Goal: Information Seeking & Learning: Learn about a topic

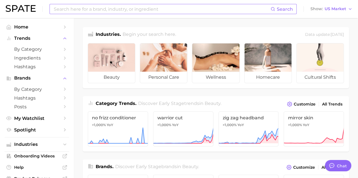
click at [118, 7] on input at bounding box center [161, 9] width 217 height 10
click at [38, 58] on span "Ingredients" at bounding box center [36, 57] width 45 height 5
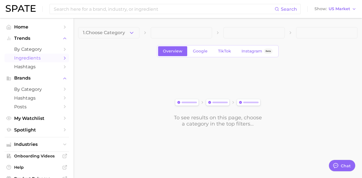
click at [134, 31] on button "1. Choose Category" at bounding box center [108, 32] width 61 height 11
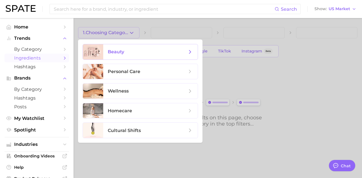
click at [168, 55] on span "beauty" at bounding box center [147, 52] width 79 height 6
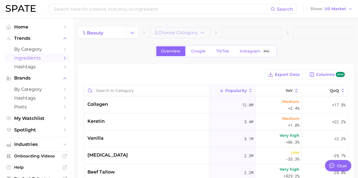
type textarea "x"
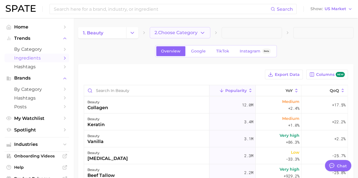
click at [194, 34] on span "2. Choose Category" at bounding box center [175, 32] width 43 height 5
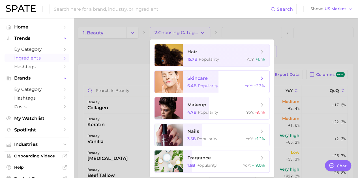
click at [231, 78] on span "skincare" at bounding box center [222, 78] width 71 height 6
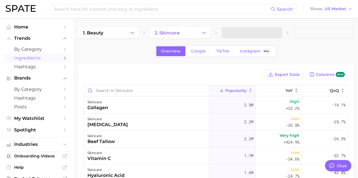
click at [272, 33] on span at bounding box center [251, 32] width 60 height 11
click at [272, 33] on icon "button" at bounding box center [274, 33] width 6 height 6
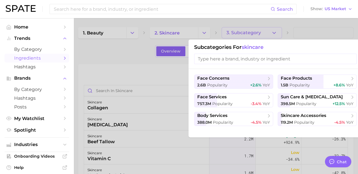
click at [265, 60] on input "search" at bounding box center [275, 59] width 162 height 10
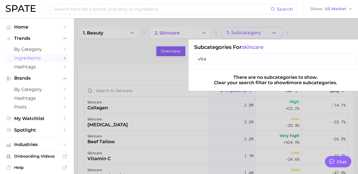
type input "vitam"
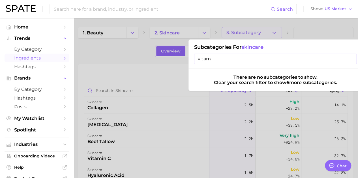
click at [42, 57] on span "Ingredients" at bounding box center [36, 57] width 45 height 5
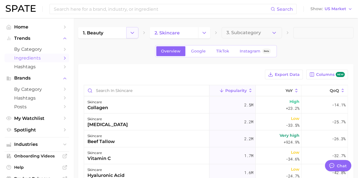
click at [135, 35] on button "Change Category" at bounding box center [132, 32] width 12 height 11
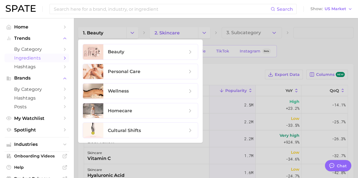
click at [225, 38] on div at bounding box center [179, 89] width 358 height 178
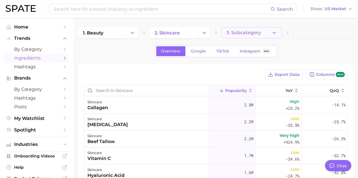
click at [258, 37] on button "3. Subcategory" at bounding box center [251, 32] width 60 height 11
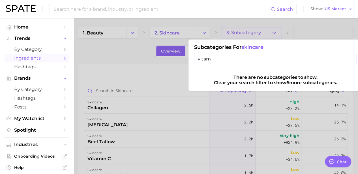
click at [252, 54] on input "vitam" at bounding box center [275, 59] width 162 height 10
type input "v"
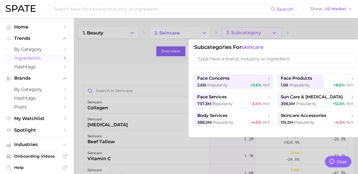
click at [193, 27] on div at bounding box center [179, 87] width 358 height 174
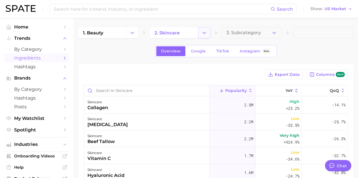
click at [202, 33] on polyline "Change Category" at bounding box center [203, 32] width 3 height 1
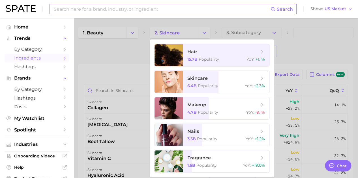
click at [146, 7] on input at bounding box center [161, 9] width 217 height 10
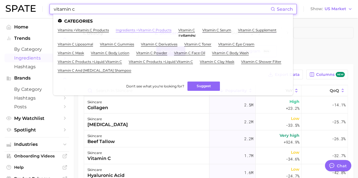
type input "vitamin c"
click at [136, 31] on link "ingredients > vitamin c products" at bounding box center [144, 30] width 56 height 4
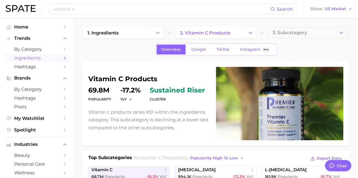
click at [46, 55] on link "Ingredients" at bounding box center [37, 58] width 64 height 9
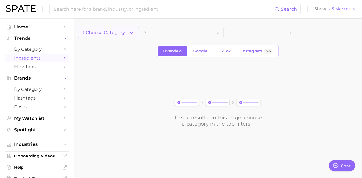
click at [122, 36] on button "1. Choose Category" at bounding box center [108, 32] width 61 height 11
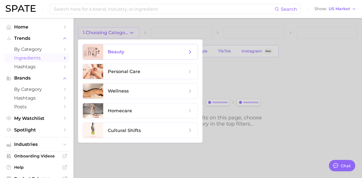
click at [146, 49] on span "beauty" at bounding box center [147, 52] width 79 height 6
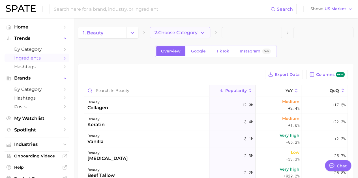
click at [191, 37] on button "2. Choose Category" at bounding box center [180, 32] width 60 height 11
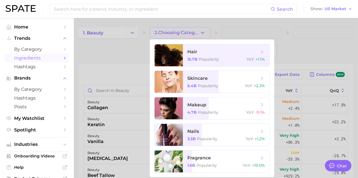
click at [101, 68] on div at bounding box center [179, 89] width 358 height 178
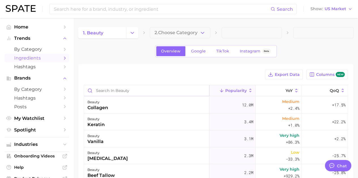
click at [116, 89] on input "Search in beauty" at bounding box center [146, 90] width 125 height 11
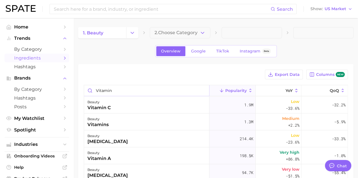
type input "vitamin"
click at [102, 107] on div "vitamin c" at bounding box center [98, 108] width 23 height 7
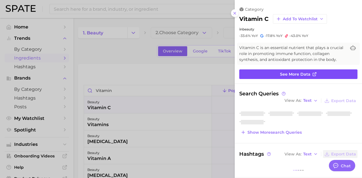
click at [283, 77] on span "See more data" at bounding box center [295, 74] width 31 height 5
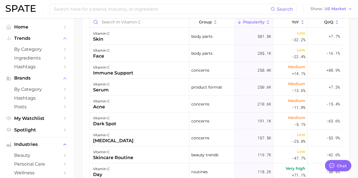
scroll to position [286, 0]
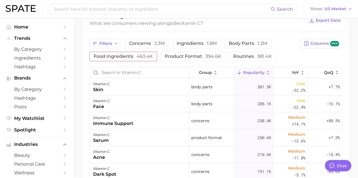
click at [129, 59] on span "food ingredients 463.4k" at bounding box center [123, 56] width 59 height 5
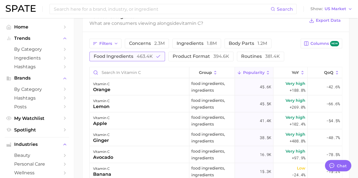
click at [128, 59] on span "food ingredients 463.4k" at bounding box center [123, 56] width 59 height 5
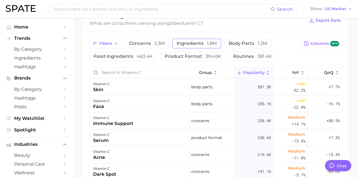
click at [184, 47] on button "ingredients 1.8m" at bounding box center [196, 44] width 49 height 10
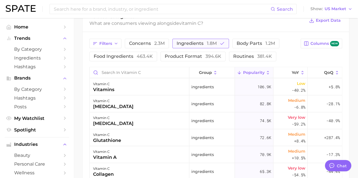
click at [184, 47] on button "ingredients 1.8m" at bounding box center [200, 44] width 57 height 10
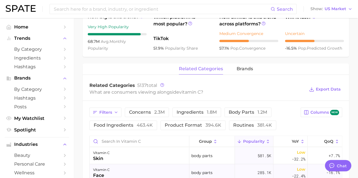
scroll to position [261, 0]
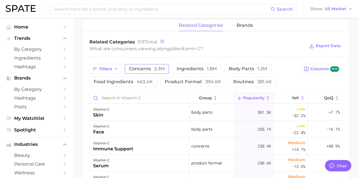
click at [158, 67] on span "2.3m" at bounding box center [159, 68] width 10 height 5
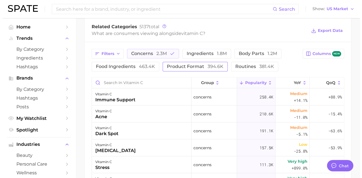
scroll to position [289, 0]
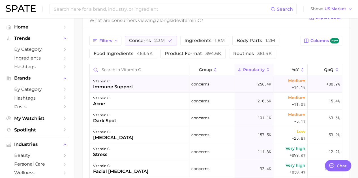
click at [133, 86] on div "vitamin c immune support" at bounding box center [139, 84] width 99 height 17
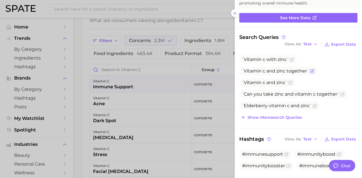
scroll to position [0, 0]
click at [169, 91] on div at bounding box center [181, 89] width 362 height 178
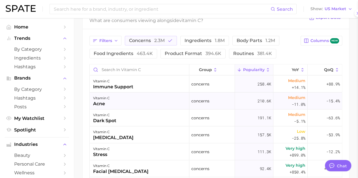
click at [163, 100] on div "vitamin c acne" at bounding box center [139, 101] width 99 height 17
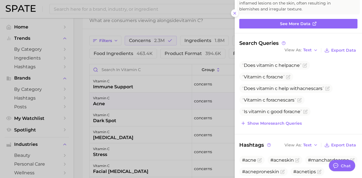
click at [183, 34] on div at bounding box center [181, 89] width 362 height 178
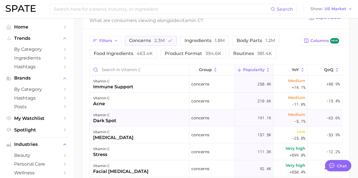
click at [118, 116] on div "vitamin c dark spot" at bounding box center [139, 118] width 99 height 17
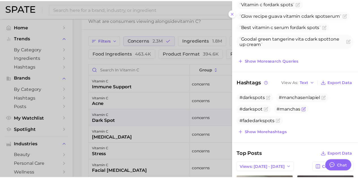
scroll to position [141, 0]
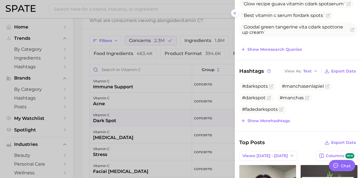
click at [139, 84] on div at bounding box center [181, 89] width 362 height 178
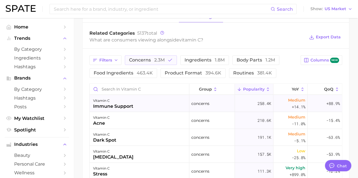
scroll to position [261, 0]
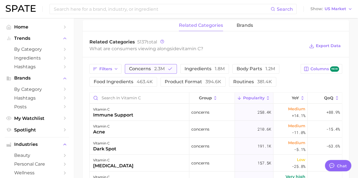
click at [155, 66] on span "2.3m" at bounding box center [159, 68] width 10 height 5
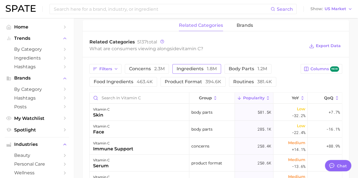
click at [213, 72] on button "ingredients 1.8m" at bounding box center [196, 69] width 49 height 10
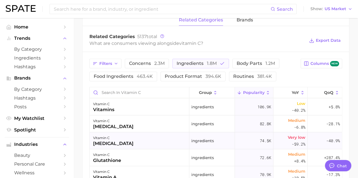
scroll to position [232, 0]
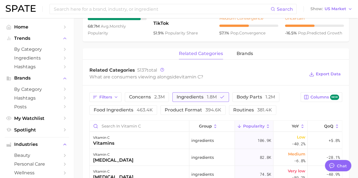
click at [180, 96] on span "ingredients 1.8m" at bounding box center [196, 97] width 40 height 5
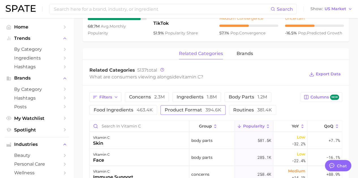
click at [206, 106] on button "product format 394.6k" at bounding box center [192, 110] width 65 height 10
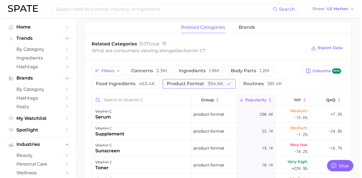
scroll to position [289, 0]
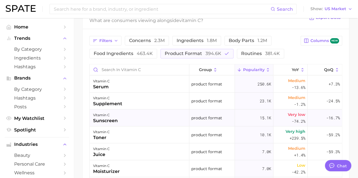
click at [154, 113] on div "vitamin c sunscreen" at bounding box center [139, 118] width 99 height 17
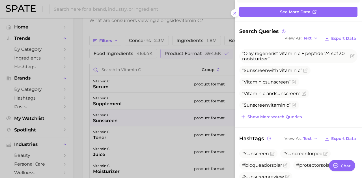
scroll to position [0, 0]
click at [233, 10] on button at bounding box center [235, 13] width 8 height 8
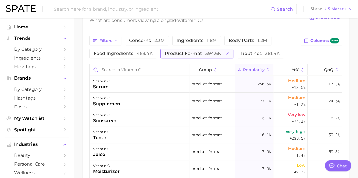
click at [219, 52] on span "394.6k" at bounding box center [213, 53] width 16 height 5
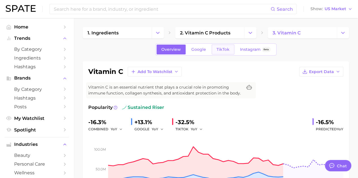
click at [211, 46] on link "TikTok" at bounding box center [222, 50] width 23 height 10
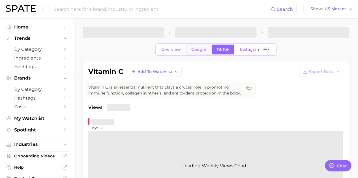
click at [199, 46] on link "Google" at bounding box center [198, 50] width 24 height 10
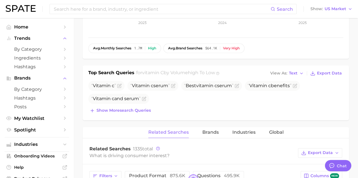
scroll to position [226, 0]
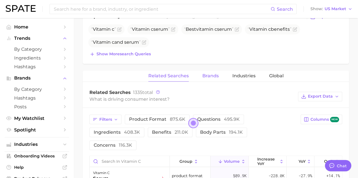
click at [211, 74] on span "Brands" at bounding box center [210, 75] width 16 height 5
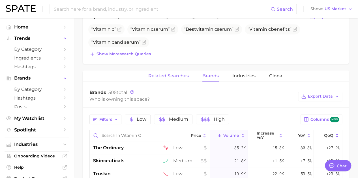
click at [179, 77] on span "Related Searches" at bounding box center [168, 75] width 40 height 5
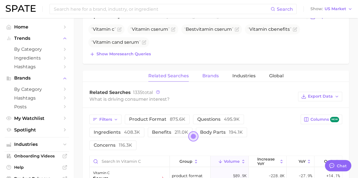
click at [206, 78] on button "Brands" at bounding box center [210, 76] width 16 height 11
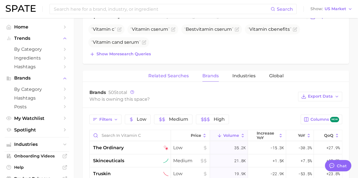
click at [173, 72] on button "Related Searches" at bounding box center [168, 76] width 40 height 11
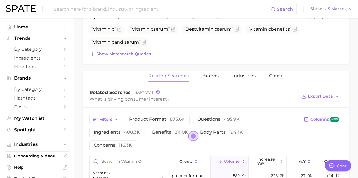
scroll to position [283, 0]
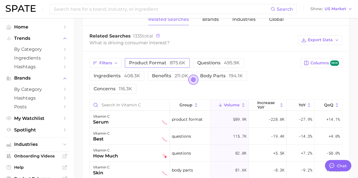
click at [144, 62] on span "product format 875.6k" at bounding box center [157, 62] width 56 height 5
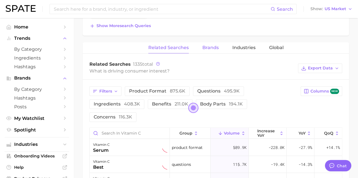
click at [217, 44] on button "Brands" at bounding box center [210, 47] width 16 height 11
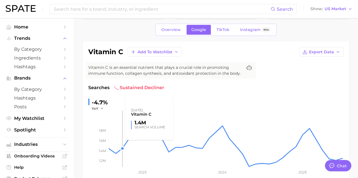
scroll to position [0, 0]
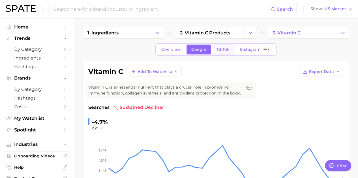
click at [222, 53] on link "TikTok" at bounding box center [222, 50] width 23 height 10
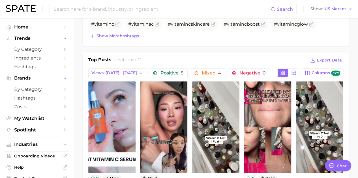
scroll to position [254, 0]
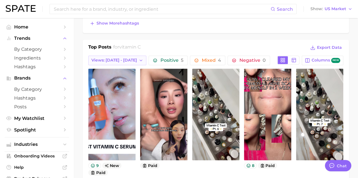
click at [121, 64] on button "Views: [DATE] - [DATE]" at bounding box center [117, 61] width 58 height 10
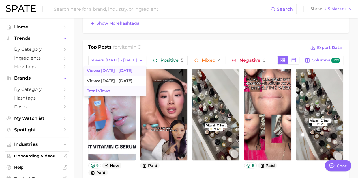
click at [107, 86] on button "Total Views" at bounding box center [115, 91] width 62 height 10
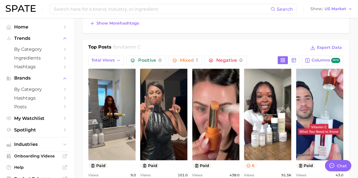
scroll to position [0, 0]
click at [110, 59] on span "Total Views" at bounding box center [102, 60] width 23 height 5
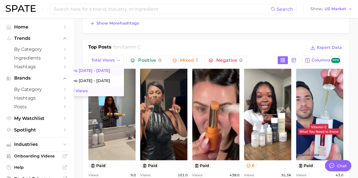
click at [110, 67] on button "Views: [DATE] - [DATE]" at bounding box center [93, 71] width 62 height 10
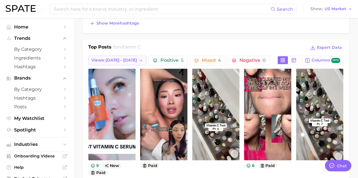
click at [113, 60] on span "Views: [DATE] - [DATE]" at bounding box center [114, 60] width 46 height 5
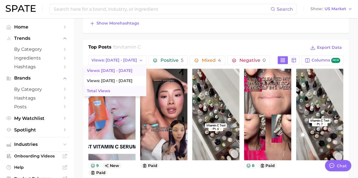
click at [109, 87] on button "Total Views" at bounding box center [115, 91] width 62 height 10
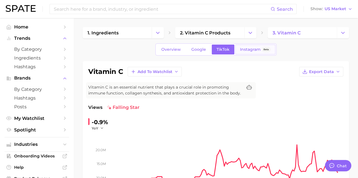
click at [248, 53] on link "Instagram Beta" at bounding box center [255, 50] width 40 height 10
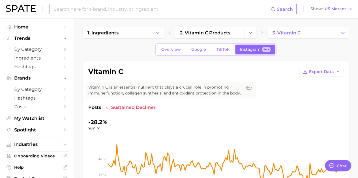
click at [144, 10] on input at bounding box center [161, 9] width 217 height 10
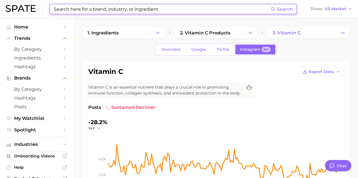
click at [150, 10] on input at bounding box center [161, 9] width 217 height 10
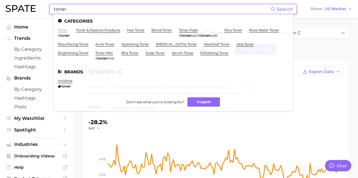
type input "toner"
click at [62, 31] on link "toner" at bounding box center [63, 30] width 10 height 4
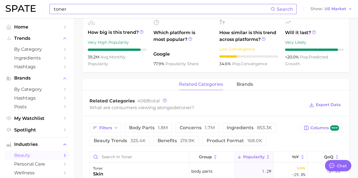
scroll to position [254, 0]
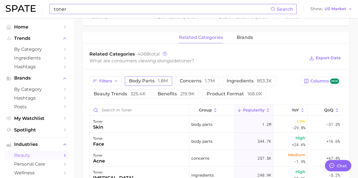
click at [141, 80] on span "body parts 1.8m" at bounding box center [148, 81] width 39 height 5
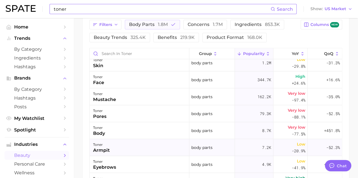
scroll to position [0, 0]
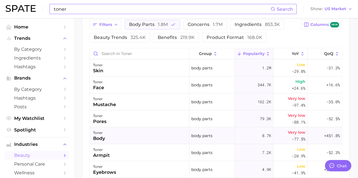
click at [101, 135] on div "toner" at bounding box center [99, 133] width 12 height 7
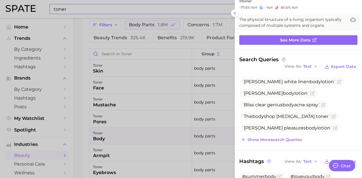
click at [121, 132] on div at bounding box center [181, 89] width 362 height 178
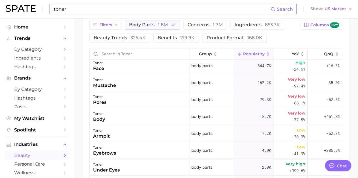
scroll to position [28, 0]
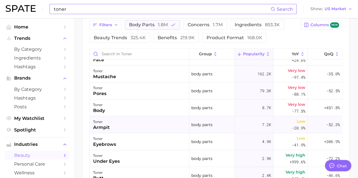
click at [100, 129] on div "armpit" at bounding box center [101, 127] width 17 height 7
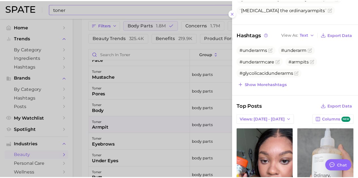
scroll to position [85, 0]
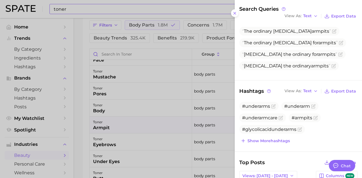
click at [166, 84] on div at bounding box center [181, 89] width 362 height 178
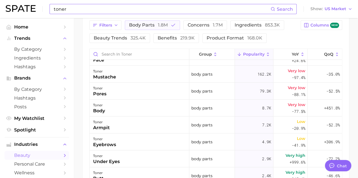
scroll to position [394, 0]
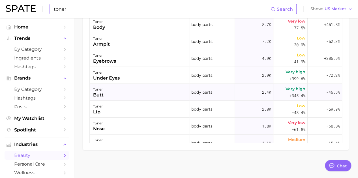
click at [136, 93] on div "toner butt" at bounding box center [139, 92] width 99 height 17
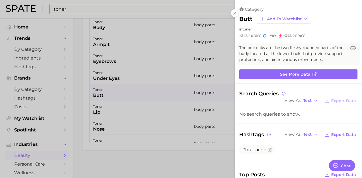
scroll to position [57, 0]
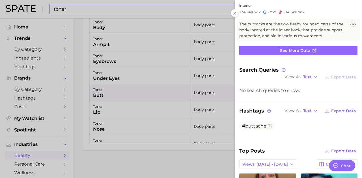
click at [188, 79] on div at bounding box center [181, 89] width 362 height 178
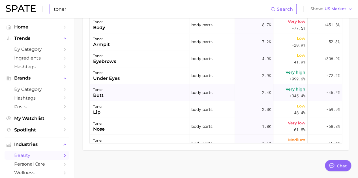
scroll to position [11, 0]
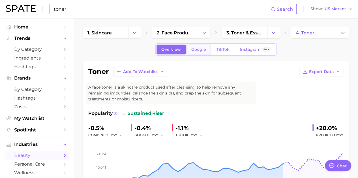
click at [195, 46] on link "Google" at bounding box center [198, 50] width 24 height 10
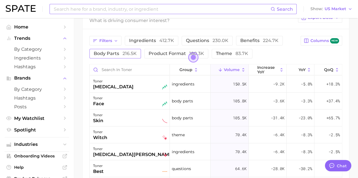
click at [125, 49] on button "body parts 216.5k" at bounding box center [114, 54] width 51 height 10
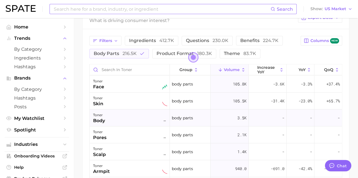
click at [140, 116] on div "toner body –" at bounding box center [130, 118] width 74 height 12
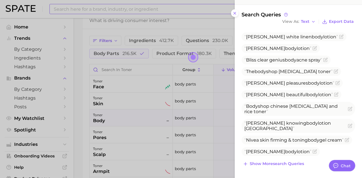
drag, startPoint x: 310, startPoint y: 142, endPoint x: 329, endPoint y: 12, distance: 130.8
click at [329, 12] on div "related search body Add to Watchlist The physical structure of a living organis…" at bounding box center [298, 11] width 127 height 336
click at [232, 12] on icon at bounding box center [234, 13] width 5 height 5
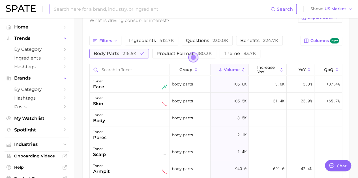
click at [136, 52] on button "body parts 216.5k" at bounding box center [118, 54] width 59 height 10
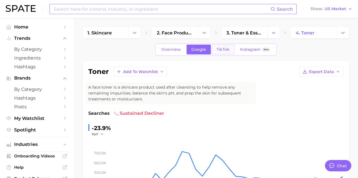
click at [216, 50] on span "TikTok" at bounding box center [222, 49] width 13 height 5
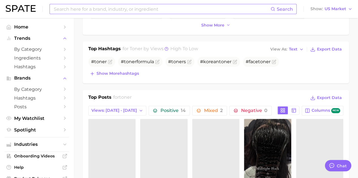
scroll to position [254, 0]
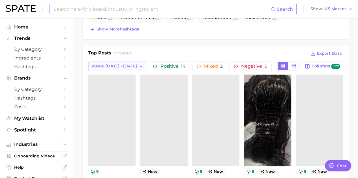
click at [116, 68] on button "Views: [DATE] - [DATE]" at bounding box center [117, 67] width 58 height 10
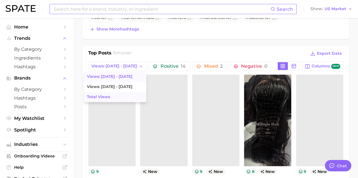
click at [108, 97] on button "Total Views" at bounding box center [115, 97] width 62 height 10
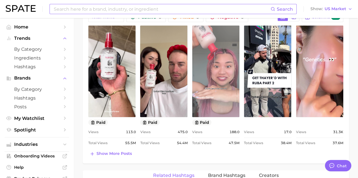
scroll to position [311, 0]
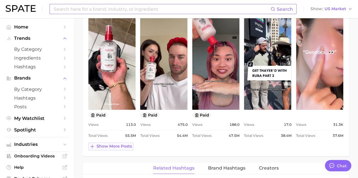
click at [116, 144] on span "Show more posts" at bounding box center [113, 146] width 35 height 5
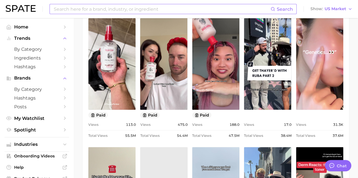
scroll to position [0, 0]
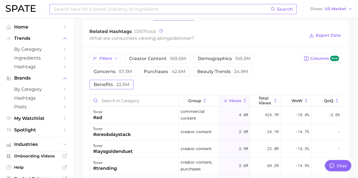
click at [110, 83] on span "benefits 22.5m" at bounding box center [112, 85] width 36 height 5
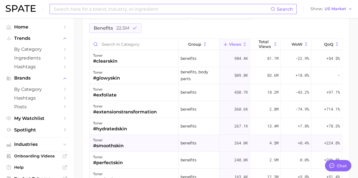
click at [135, 140] on div "toner #smoothskin" at bounding box center [134, 143] width 89 height 17
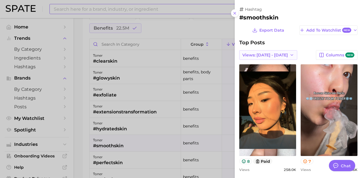
click at [272, 50] on button "Views: [DATE] - [DATE]" at bounding box center [268, 55] width 58 height 10
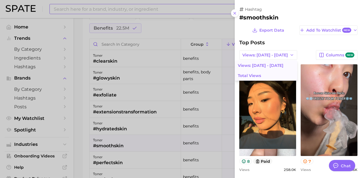
click at [261, 73] on button "Total Views" at bounding box center [266, 76] width 62 height 10
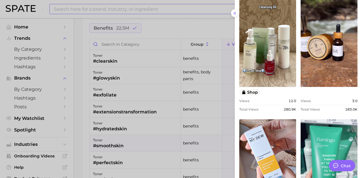
click at [137, 72] on div at bounding box center [181, 89] width 362 height 178
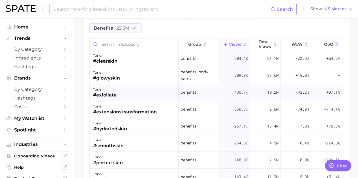
click at [131, 90] on div "toner #exfoliate" at bounding box center [134, 92] width 89 height 17
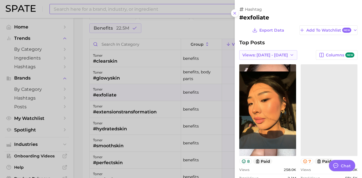
click at [276, 53] on span "Views: [DATE] - [DATE]" at bounding box center [265, 55] width 46 height 5
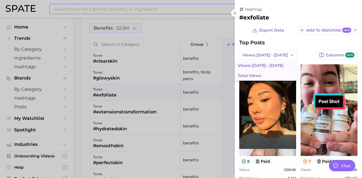
click at [259, 72] on button "Total Views" at bounding box center [266, 76] width 62 height 10
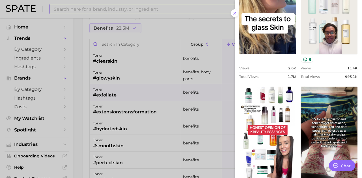
click at [166, 27] on div at bounding box center [181, 89] width 362 height 178
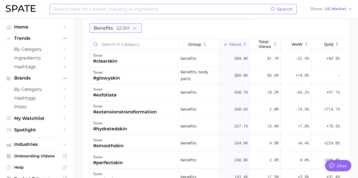
click at [125, 25] on span "22.5m" at bounding box center [122, 27] width 13 height 5
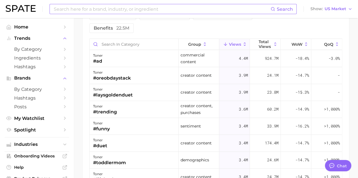
click at [125, 15] on div "Search Show US Market" at bounding box center [179, 9] width 346 height 18
click at [124, 13] on input at bounding box center [161, 9] width 217 height 10
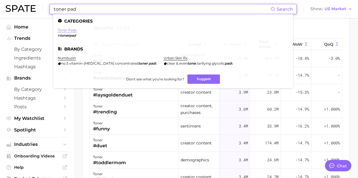
type input "toner pad"
click at [69, 30] on link "toner pads" at bounding box center [67, 30] width 19 height 4
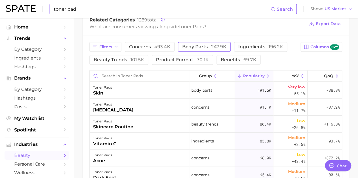
click at [197, 51] on button "body parts 247.9k" at bounding box center [204, 47] width 53 height 10
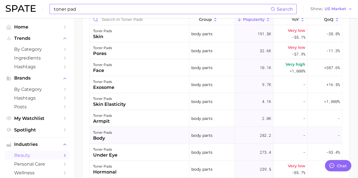
click at [123, 131] on div "toner pads body" at bounding box center [139, 135] width 99 height 17
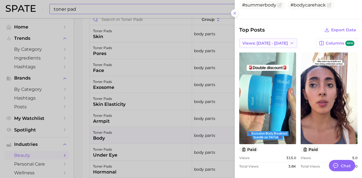
click at [263, 41] on span "Views: [DATE] - [DATE]" at bounding box center [265, 43] width 46 height 5
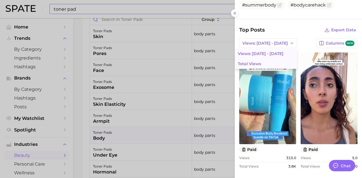
click at [266, 60] on button "Total Views" at bounding box center [266, 64] width 62 height 10
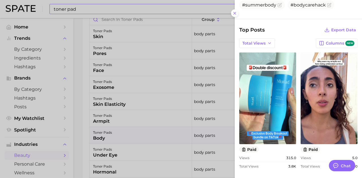
click at [174, 34] on div at bounding box center [181, 89] width 362 height 178
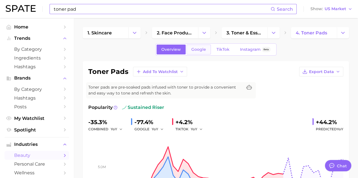
click at [204, 48] on span "Google" at bounding box center [198, 49] width 15 height 5
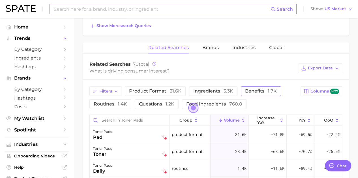
click at [255, 93] on span "benefits 1.7k" at bounding box center [261, 90] width 32 height 5
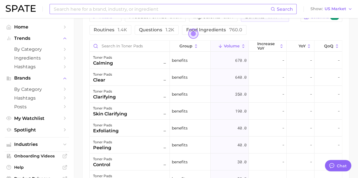
scroll to position [283, 0]
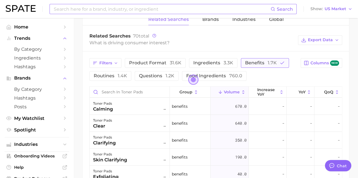
click at [272, 64] on span "1.7k" at bounding box center [271, 62] width 9 height 5
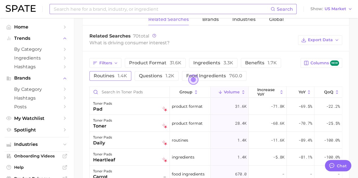
click at [125, 71] on button "routines 1.4k" at bounding box center [110, 76] width 42 height 10
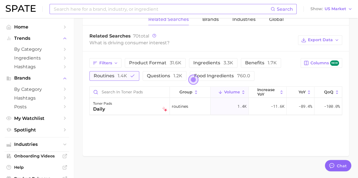
click at [125, 71] on button "routines 1.4k" at bounding box center [114, 76] width 50 height 10
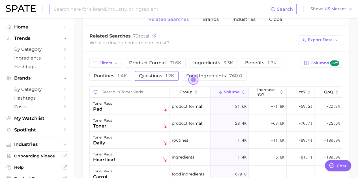
click at [140, 73] on span "questions 1.2k" at bounding box center [156, 75] width 35 height 5
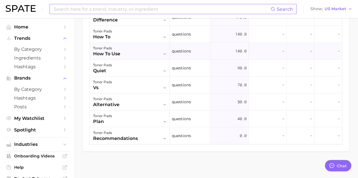
scroll to position [276, 0]
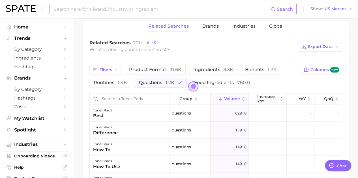
click at [159, 87] on div "Filters product format 31.6k ingredients 3.3k benefits 1.7k routines 1.4k quest…" at bounding box center [216, 161] width 266 height 206
click at [169, 80] on span "1.2k" at bounding box center [169, 82] width 9 height 5
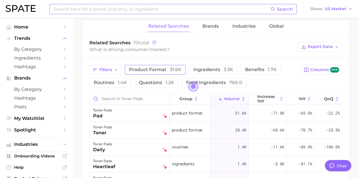
click at [160, 68] on span "product format 31.6k" at bounding box center [155, 69] width 52 height 5
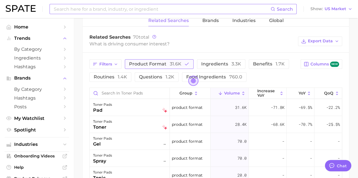
click at [167, 64] on span "product format 31.6k" at bounding box center [155, 63] width 52 height 5
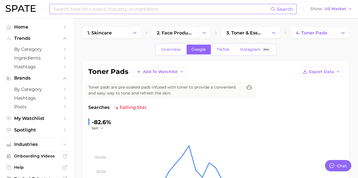
scroll to position [141, 0]
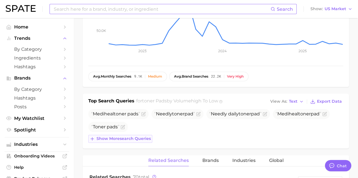
click at [129, 137] on span "Show more search queries" at bounding box center [123, 139] width 54 height 5
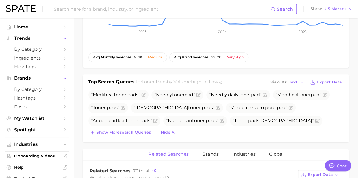
scroll to position [170, 0]
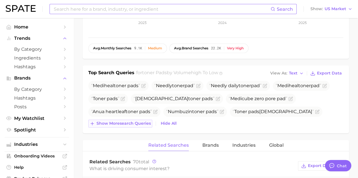
click at [148, 122] on span "Show more search queries" at bounding box center [123, 123] width 54 height 5
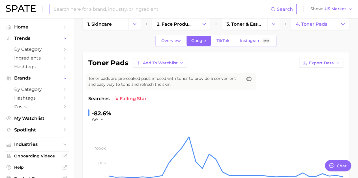
scroll to position [0, 0]
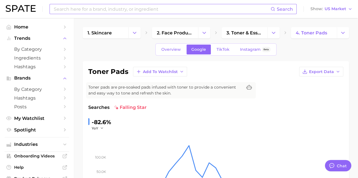
click at [223, 54] on link "TikTok" at bounding box center [222, 50] width 23 height 10
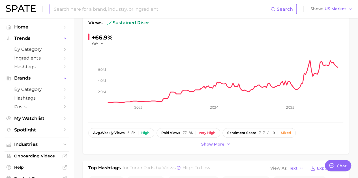
scroll to position [145, 0]
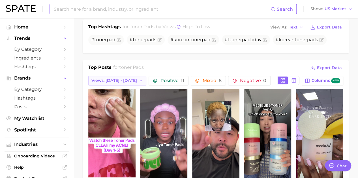
click at [111, 76] on button "Views: [DATE] - [DATE]" at bounding box center [117, 81] width 58 height 10
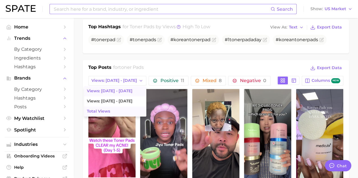
click at [106, 107] on button "Total Views" at bounding box center [115, 112] width 62 height 10
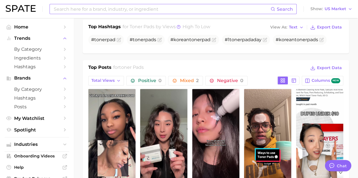
drag, startPoint x: 139, startPoint y: 51, endPoint x: 87, endPoint y: 60, distance: 53.0
click at [87, 60] on div "Top Posts for toner pads Export Data Total Views Positive 0 Mixed 2 Negative 0 …" at bounding box center [216, 143] width 266 height 167
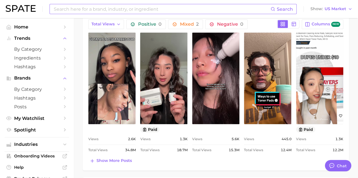
click at [125, 156] on div "Top Posts for toner pads Export Data Total Views Positive 0 Mixed 2 Negative 0 …" at bounding box center [215, 86] width 255 height 157
click at [122, 159] on span "Show more posts" at bounding box center [113, 161] width 35 height 5
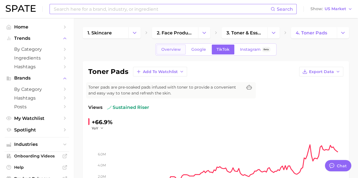
click at [177, 49] on span "Overview" at bounding box center [171, 49] width 20 height 5
